Goal: Transaction & Acquisition: Obtain resource

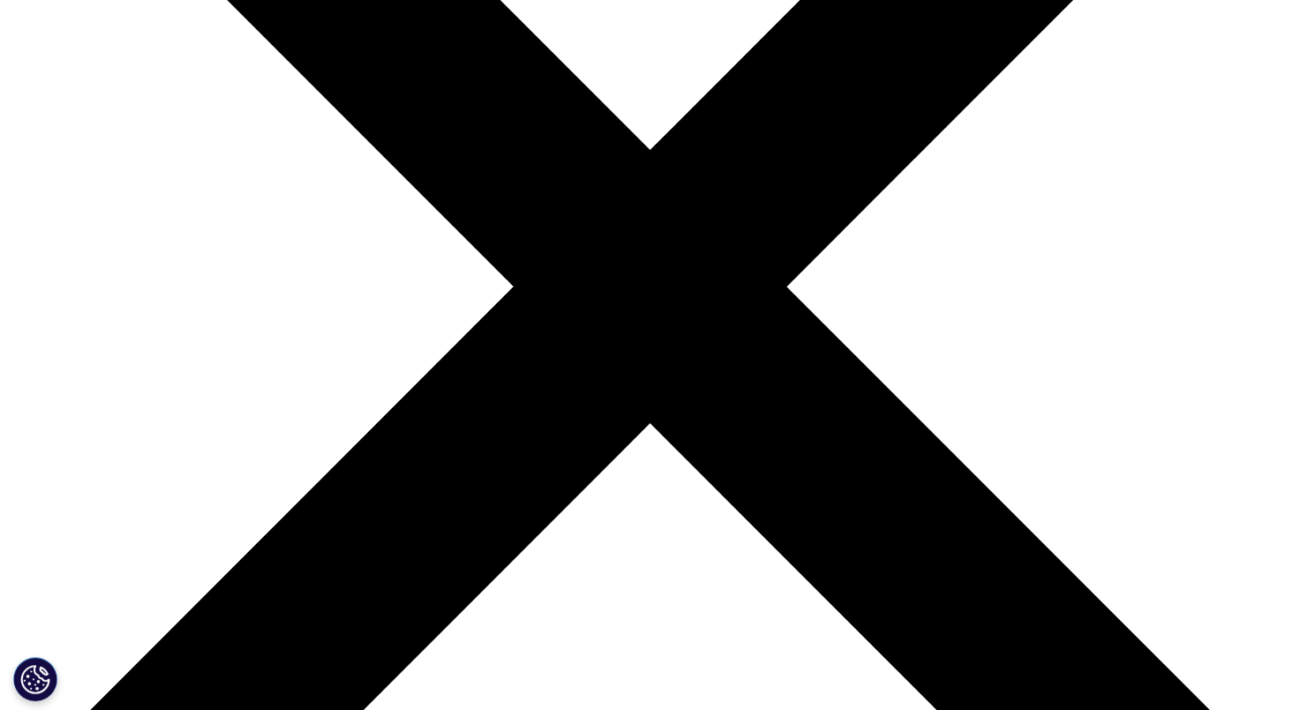
scroll to position [764, 0]
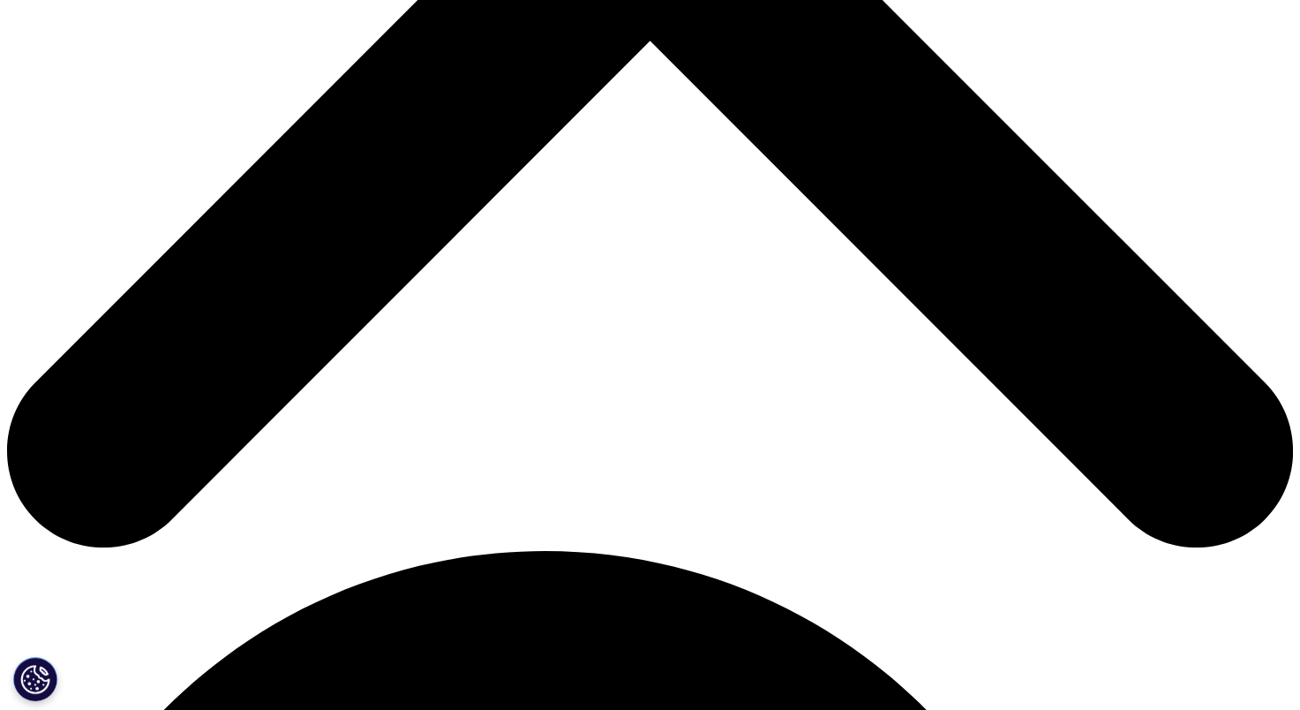
type input "Jeanne"
type input "Woelfel"
type input "e"
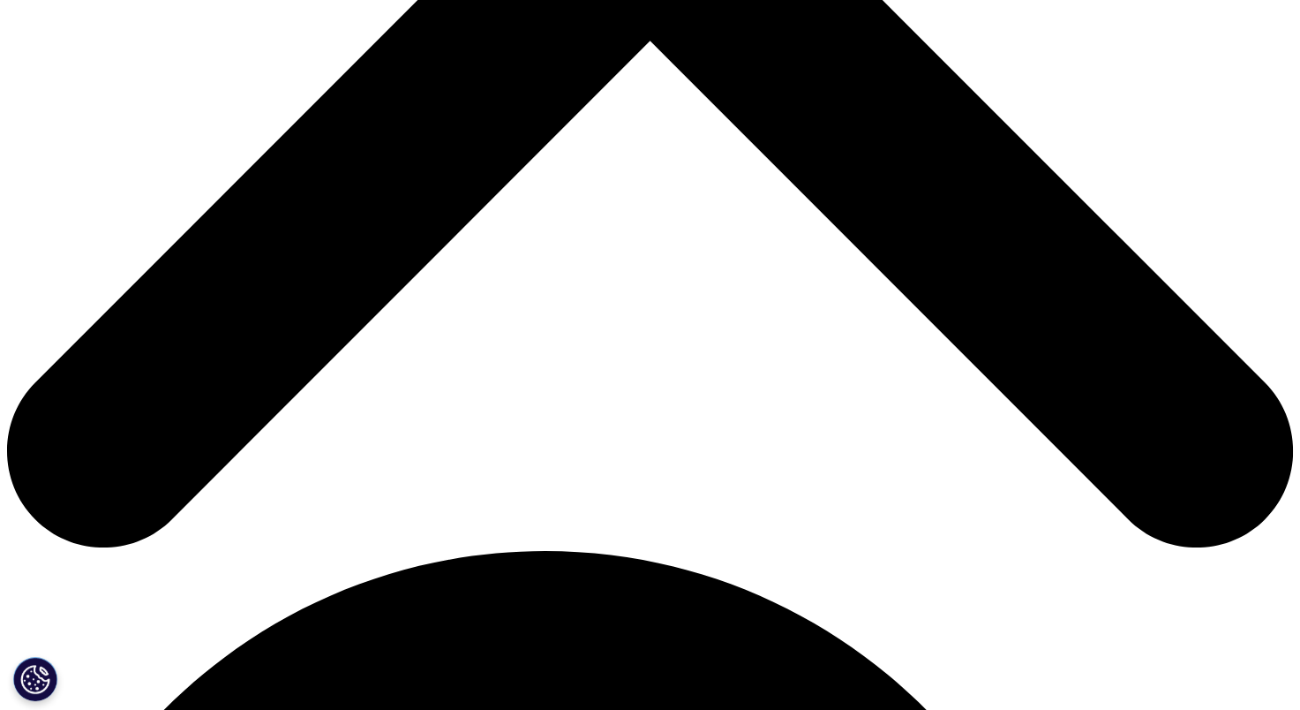
type input "jeanne.woelfel@molex.com"
type input "Engagement Manager"
type input "Molex"
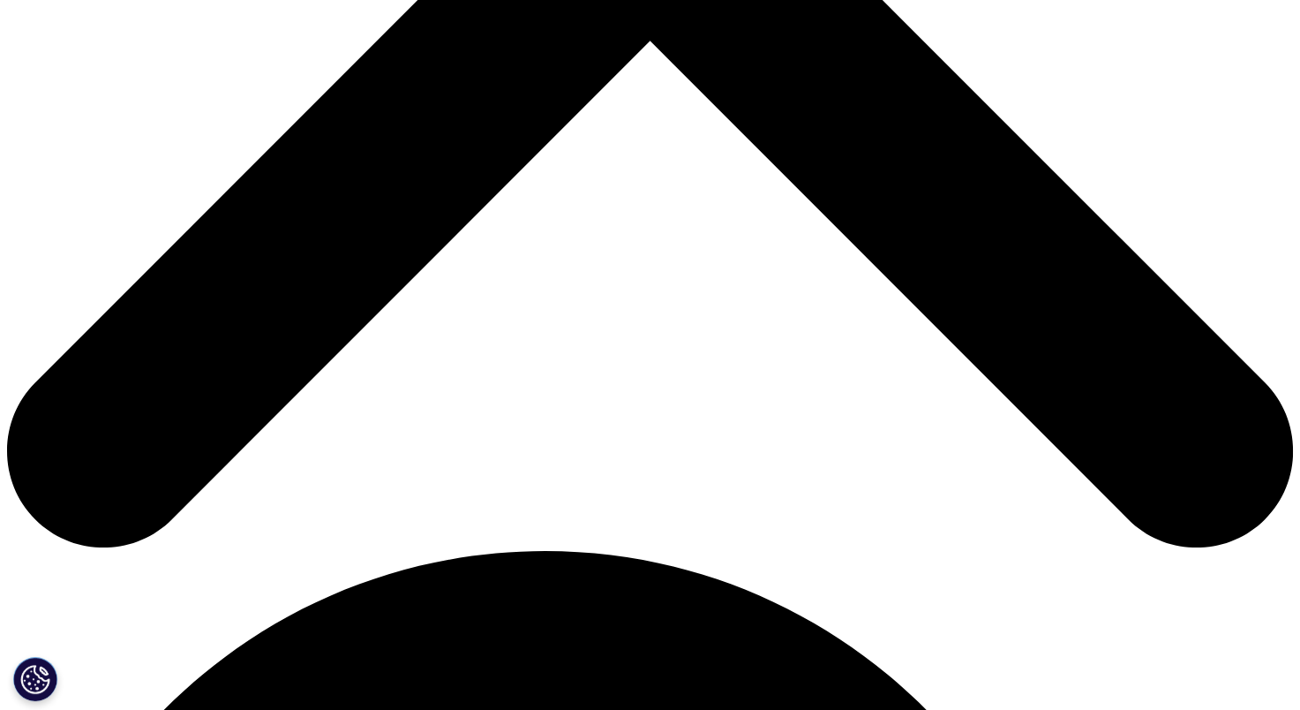
select select "[GEOGRAPHIC_DATA]"
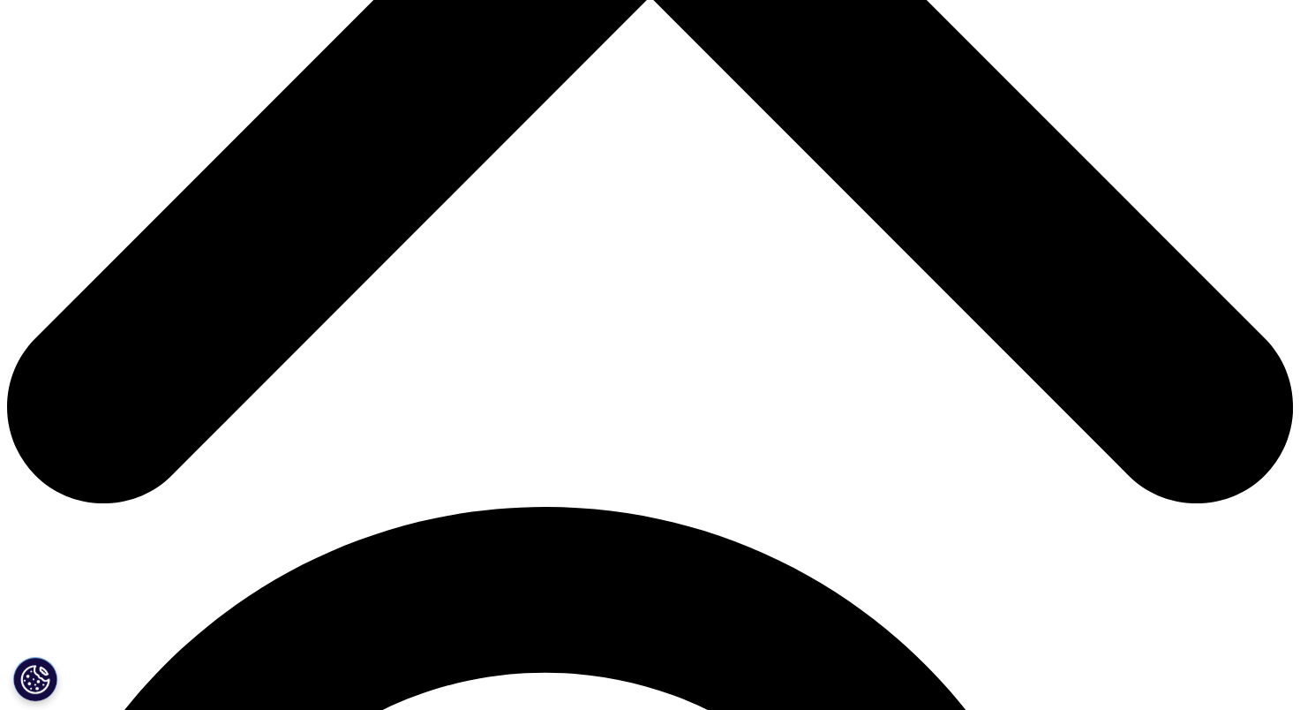
scroll to position [9, 9]
